Goal: Task Accomplishment & Management: Manage account settings

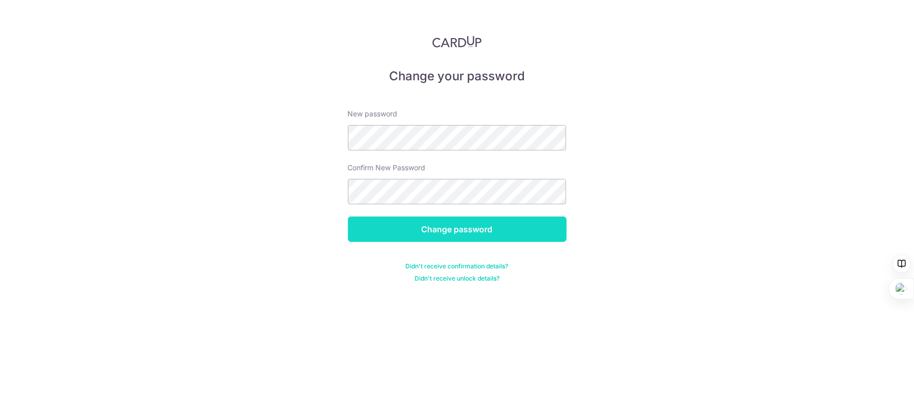
click at [556, 228] on input "Change password" at bounding box center [457, 229] width 219 height 25
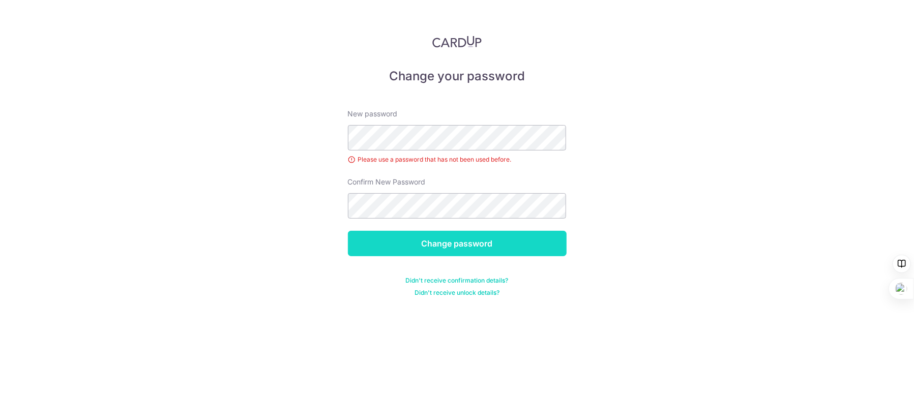
click at [554, 247] on input "Change password" at bounding box center [457, 243] width 219 height 25
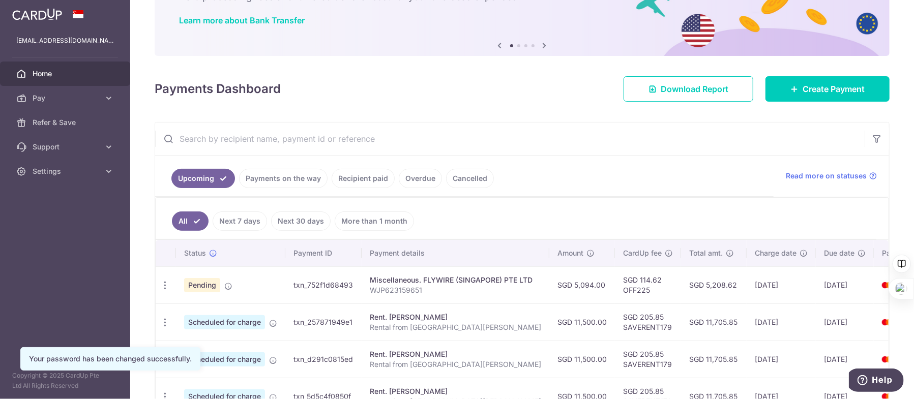
scroll to position [102, 0]
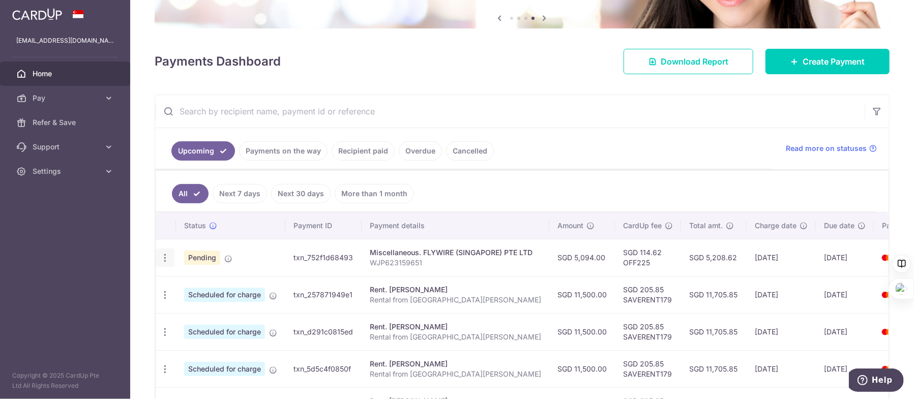
click at [165, 256] on icon "button" at bounding box center [165, 258] width 11 height 11
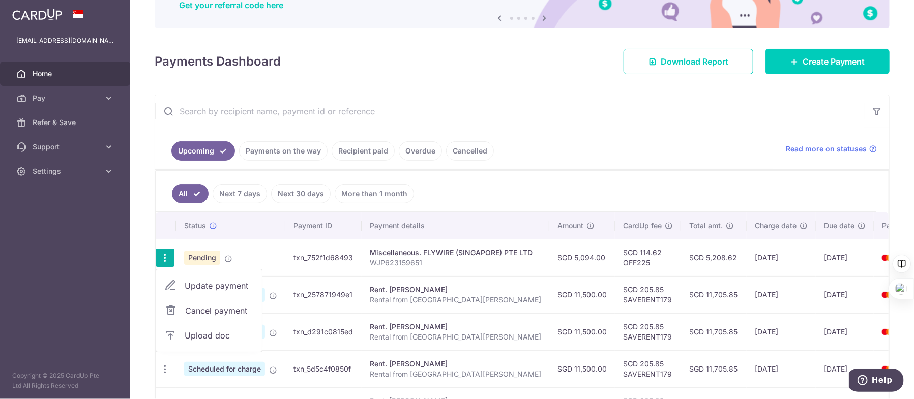
click at [228, 312] on span "Cancel payment" at bounding box center [219, 311] width 68 height 12
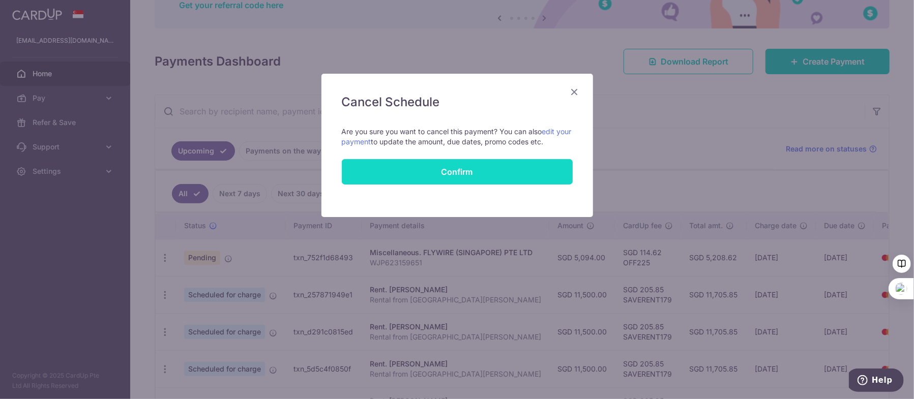
click at [426, 176] on button "Confirm" at bounding box center [457, 171] width 231 height 25
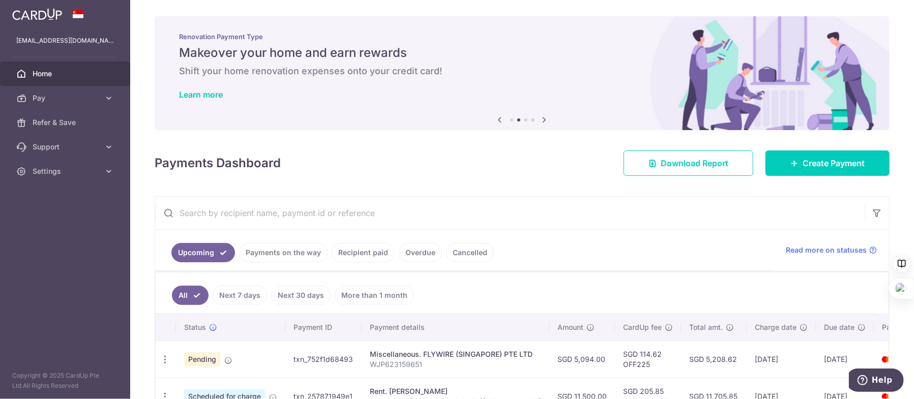
scroll to position [153, 0]
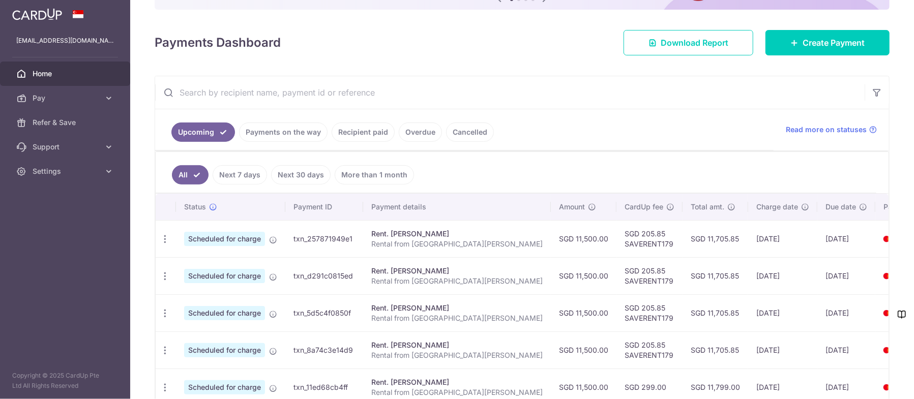
scroll to position [153, 0]
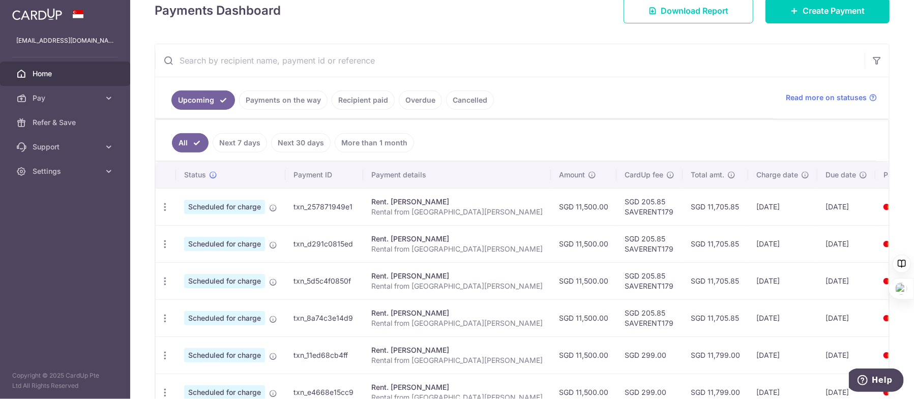
click at [480, 100] on link "Cancelled" at bounding box center [470, 100] width 48 height 19
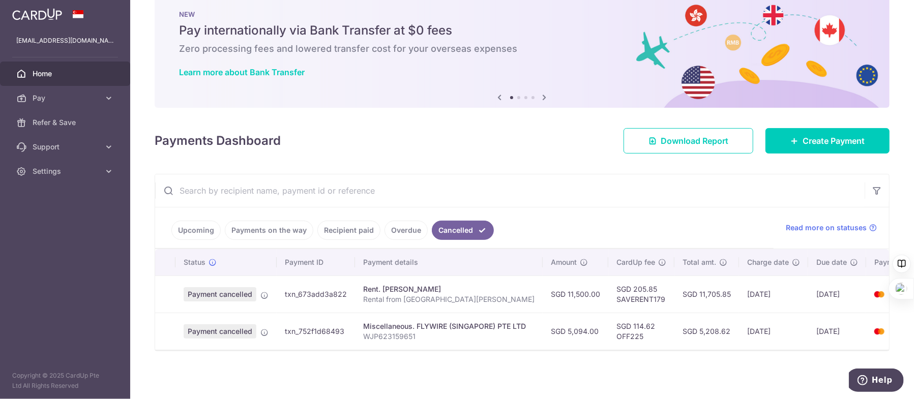
scroll to position [0, 0]
